Goal: Information Seeking & Learning: Check status

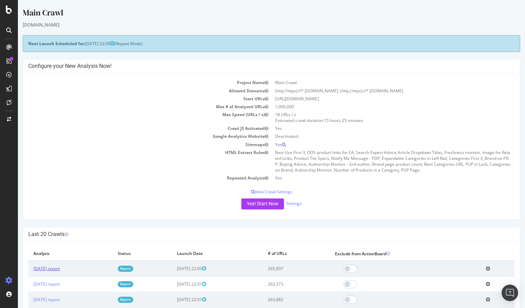
click at [36, 269] on link "[DATE] report" at bounding box center [46, 268] width 27 height 6
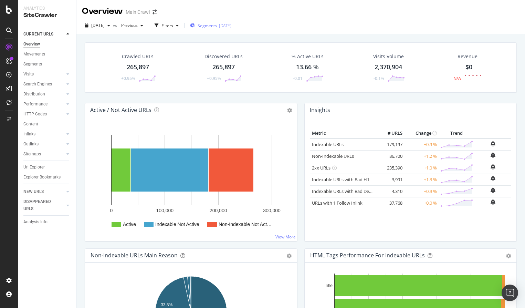
click at [217, 25] on span "Segments" at bounding box center [207, 26] width 19 height 6
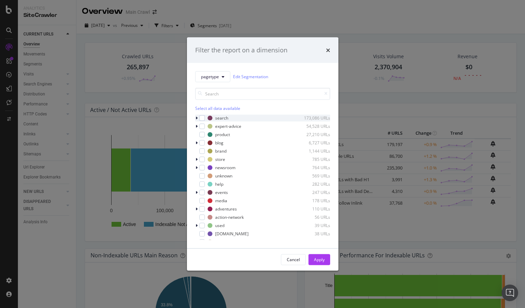
click at [197, 117] on icon "modal" at bounding box center [197, 118] width 2 height 4
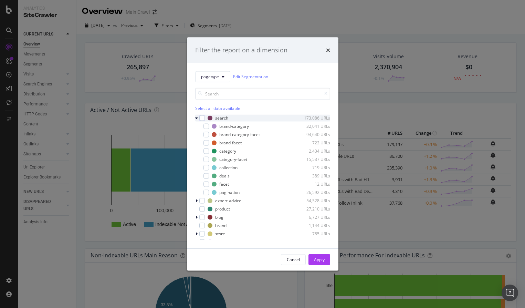
click at [197, 118] on icon "modal" at bounding box center [196, 118] width 3 height 4
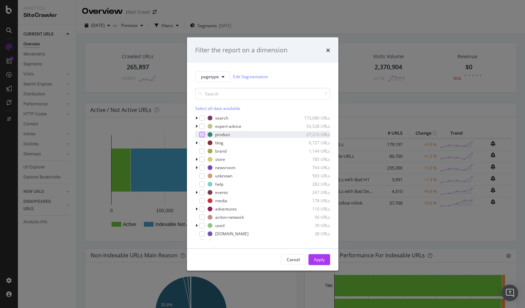
click at [201, 136] on div "modal" at bounding box center [202, 134] width 6 height 6
click at [323, 259] on div "Apply" at bounding box center [319, 259] width 11 height 6
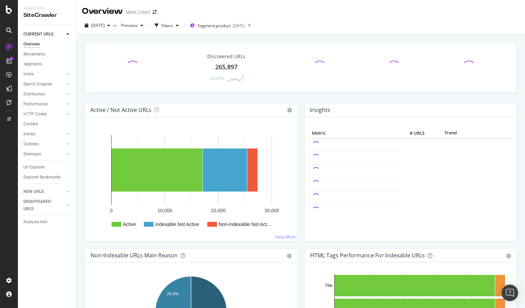
click at [321, 18] on div "[DATE] vs Previous Filters Segment: product [DATE]" at bounding box center [300, 25] width 448 height 17
click at [173, 23] on div "Filters" at bounding box center [167, 26] width 12 height 6
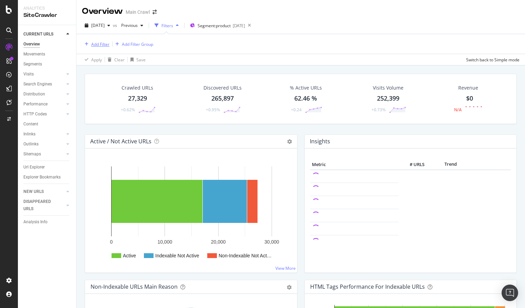
click at [99, 45] on div "Add Filter" at bounding box center [100, 44] width 18 height 6
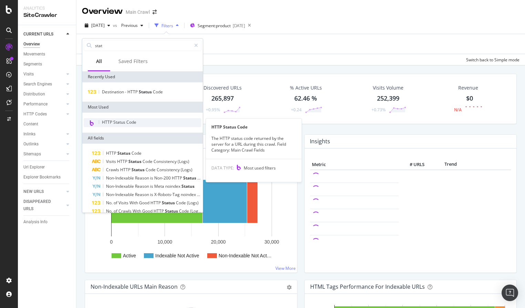
type input "stat"
click at [124, 121] on span "HTTP Status Code" at bounding box center [119, 122] width 34 height 6
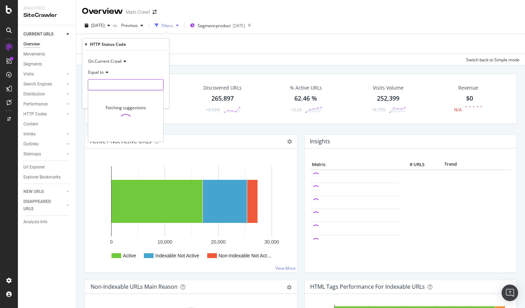
click at [117, 85] on input "number" at bounding box center [126, 84] width 76 height 11
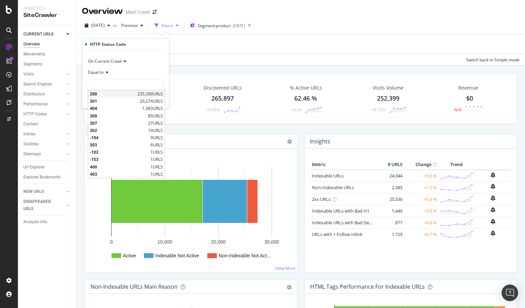
click at [110, 93] on span "200" at bounding box center [113, 94] width 46 height 6
type input "200"
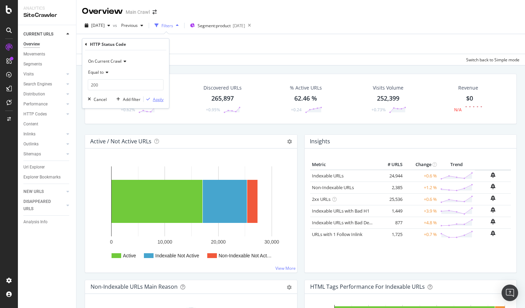
click at [156, 100] on div "Apply" at bounding box center [158, 99] width 11 height 6
